Goal: Task Accomplishment & Management: Use online tool/utility

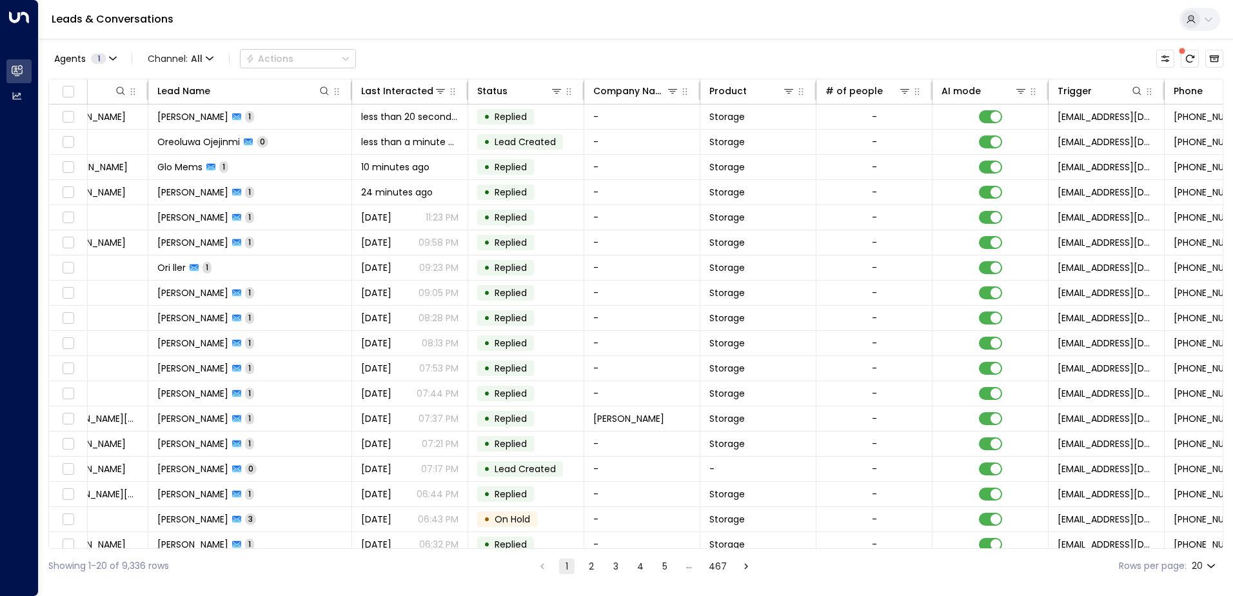
scroll to position [0, 486]
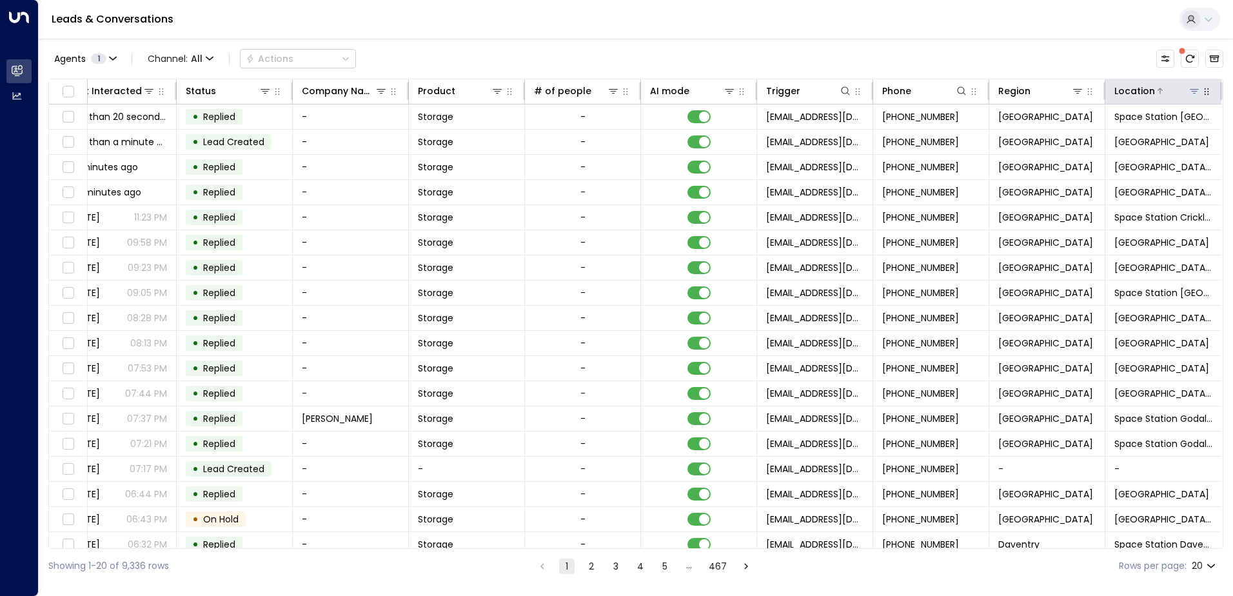
click at [1189, 90] on icon at bounding box center [1194, 91] width 10 height 10
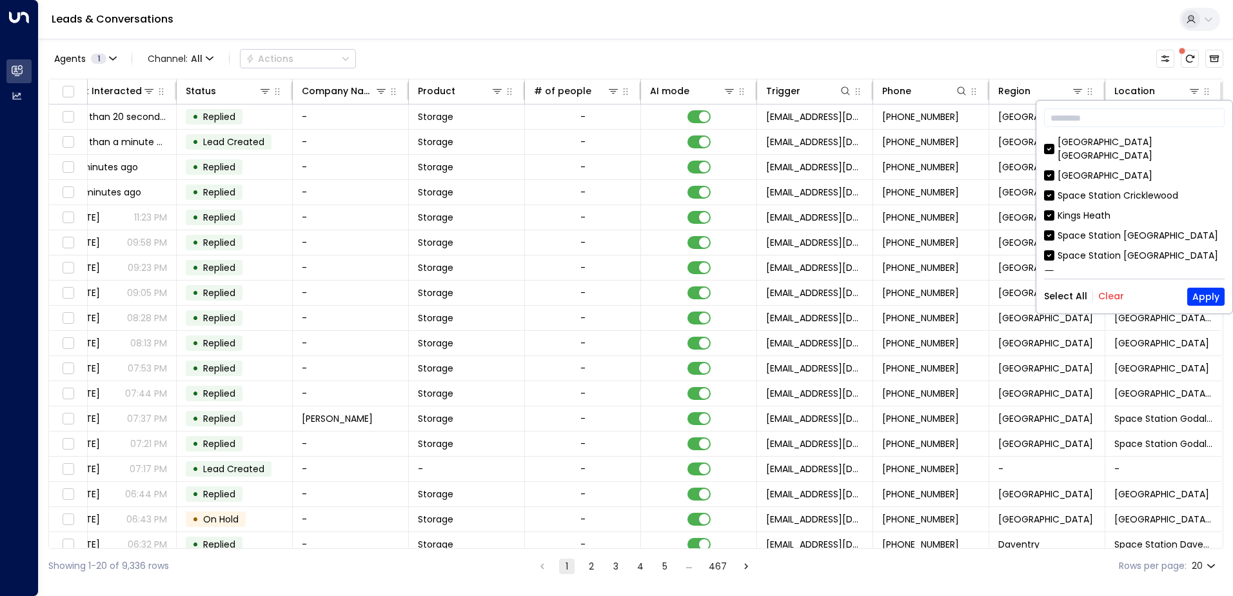
click at [1109, 296] on button "Clear" at bounding box center [1111, 296] width 26 height 10
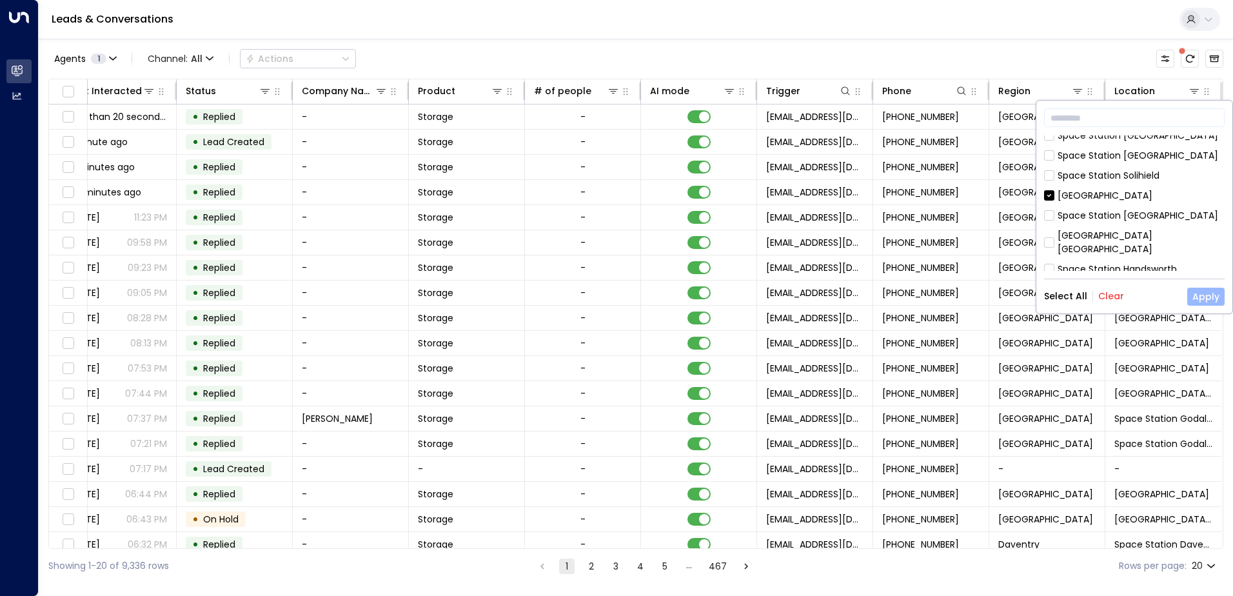
click at [1213, 301] on button "Apply" at bounding box center [1205, 297] width 37 height 18
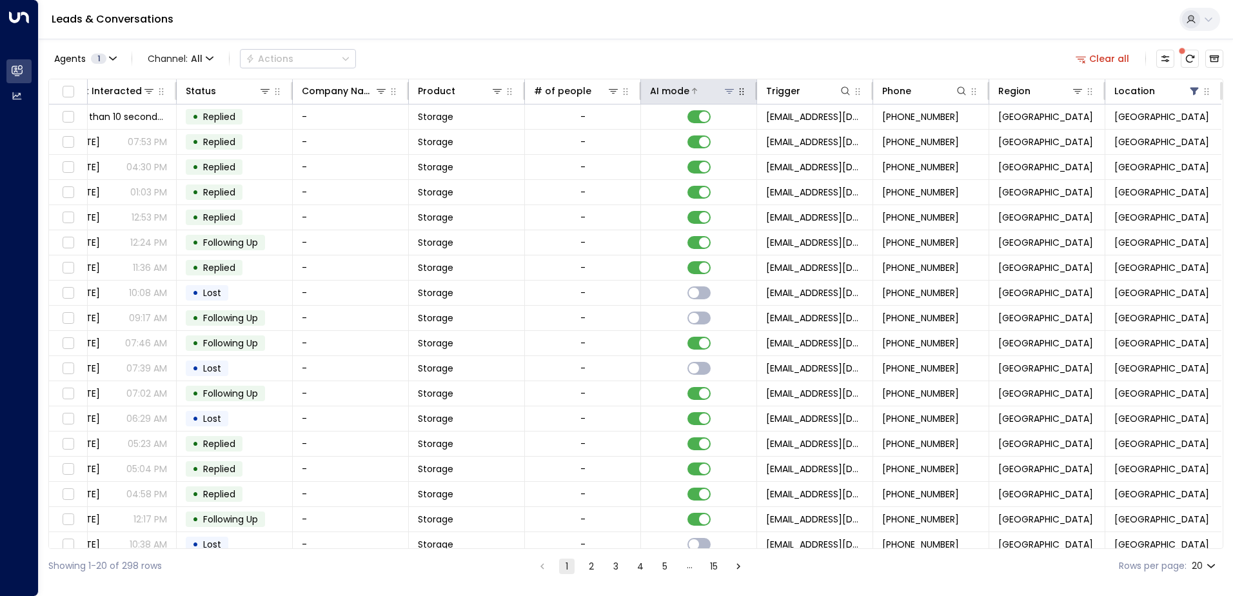
click at [731, 97] on div "AI mode" at bounding box center [693, 90] width 86 height 15
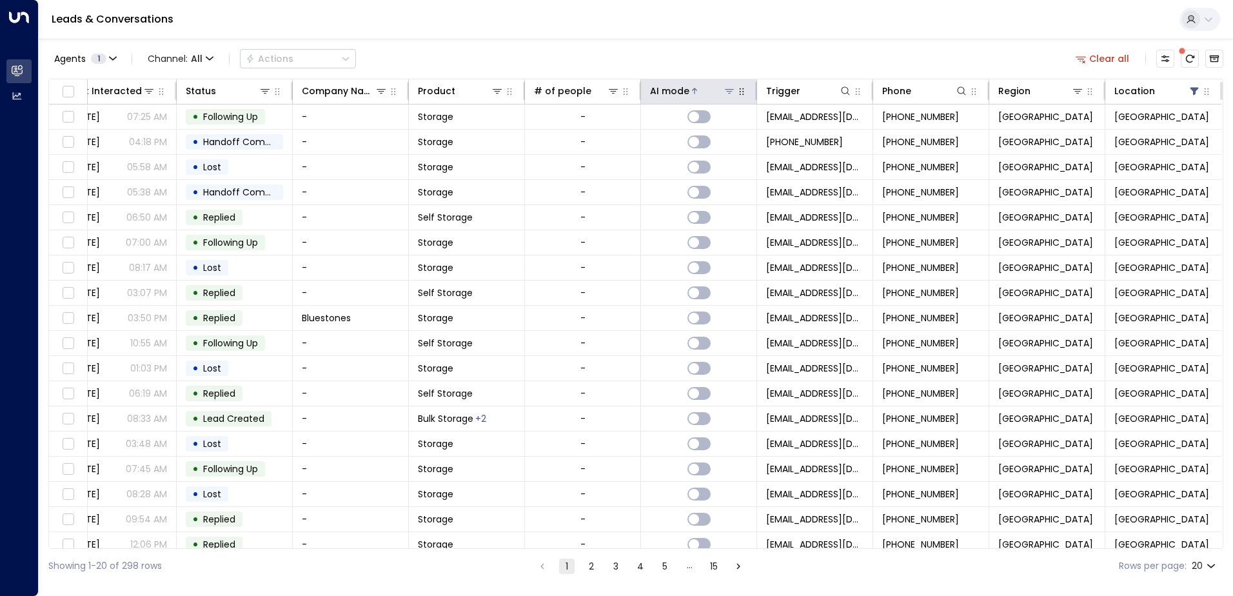
click at [726, 90] on icon at bounding box center [729, 91] width 10 height 10
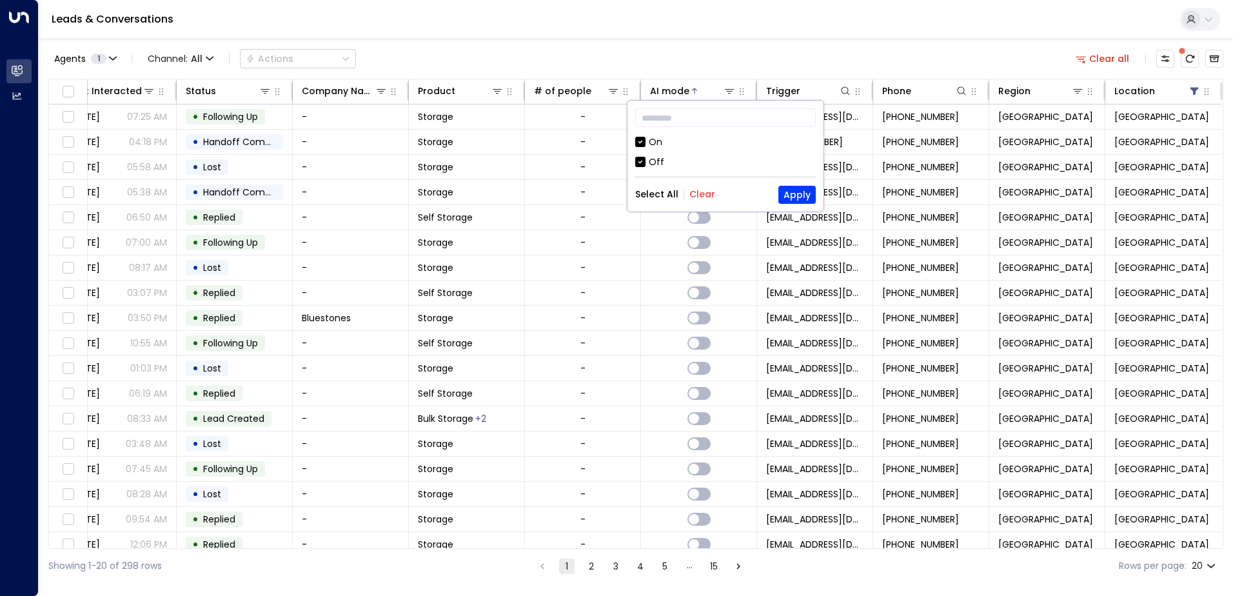
click at [654, 158] on div "Off" at bounding box center [656, 162] width 15 height 14
click at [784, 197] on button "Apply" at bounding box center [796, 195] width 37 height 18
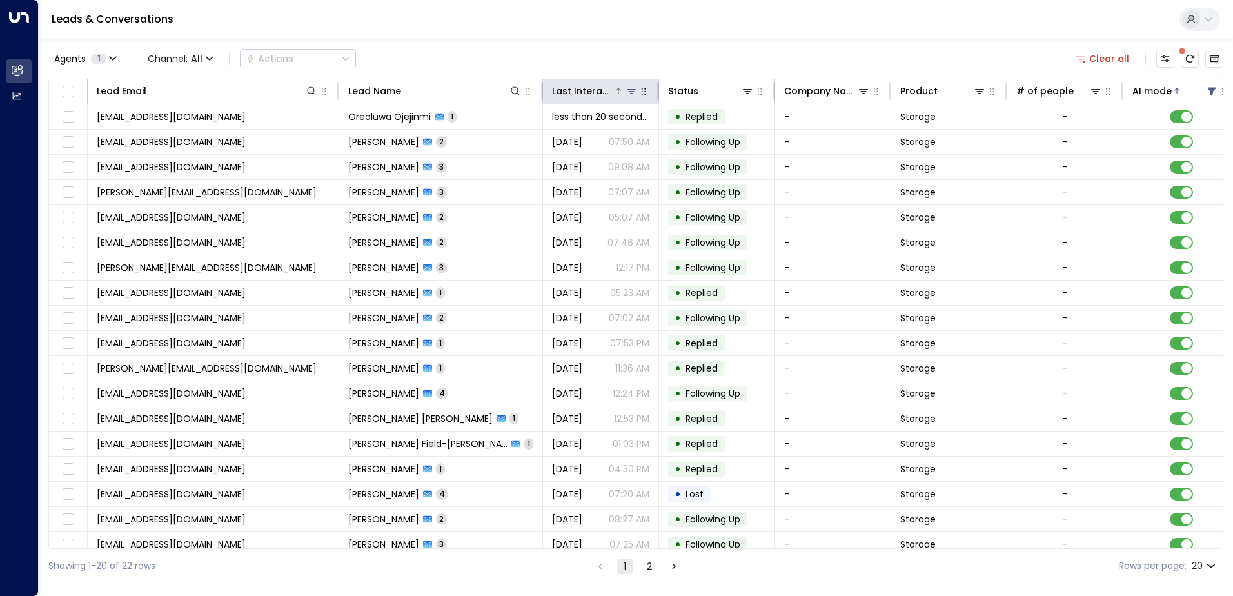
click at [590, 92] on div "Last Interacted" at bounding box center [582, 90] width 61 height 15
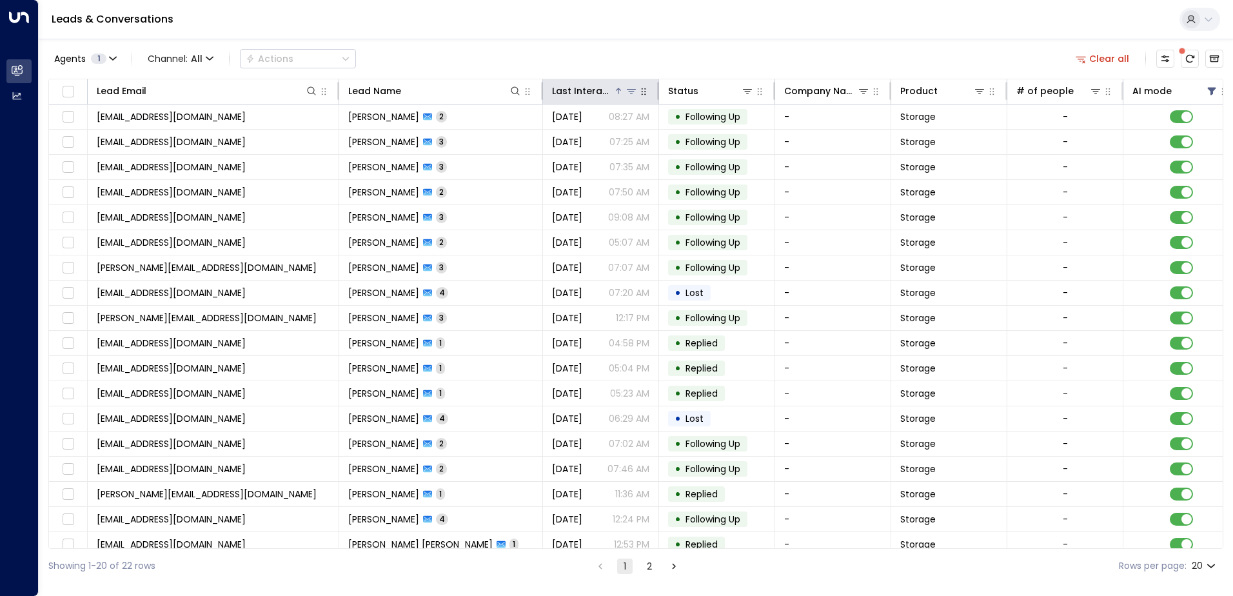
click at [574, 93] on div "Last Interacted" at bounding box center [582, 90] width 61 height 15
